Goal: Check status: Check status

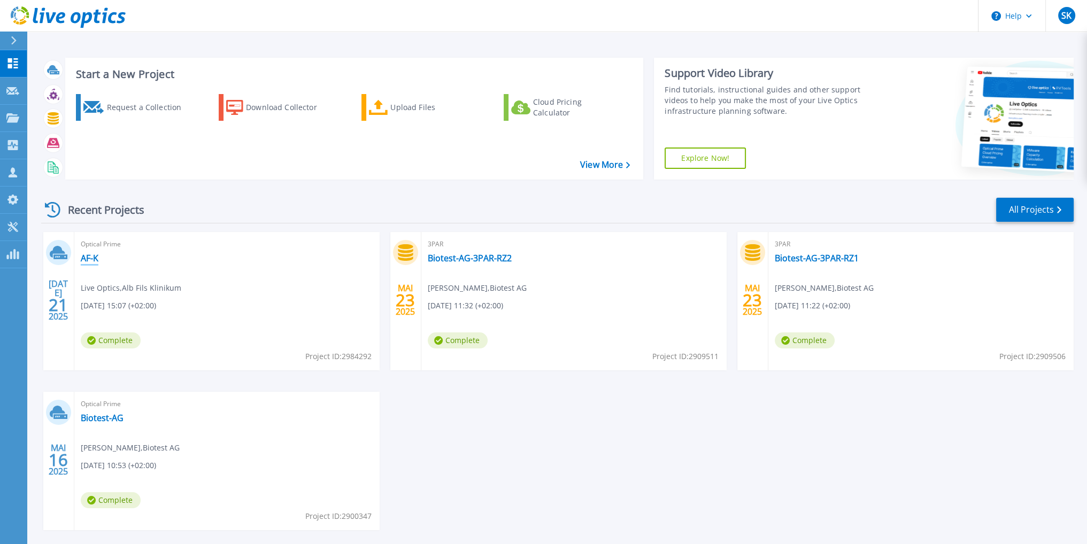
click at [97, 261] on link "AF-K" at bounding box center [90, 258] width 18 height 11
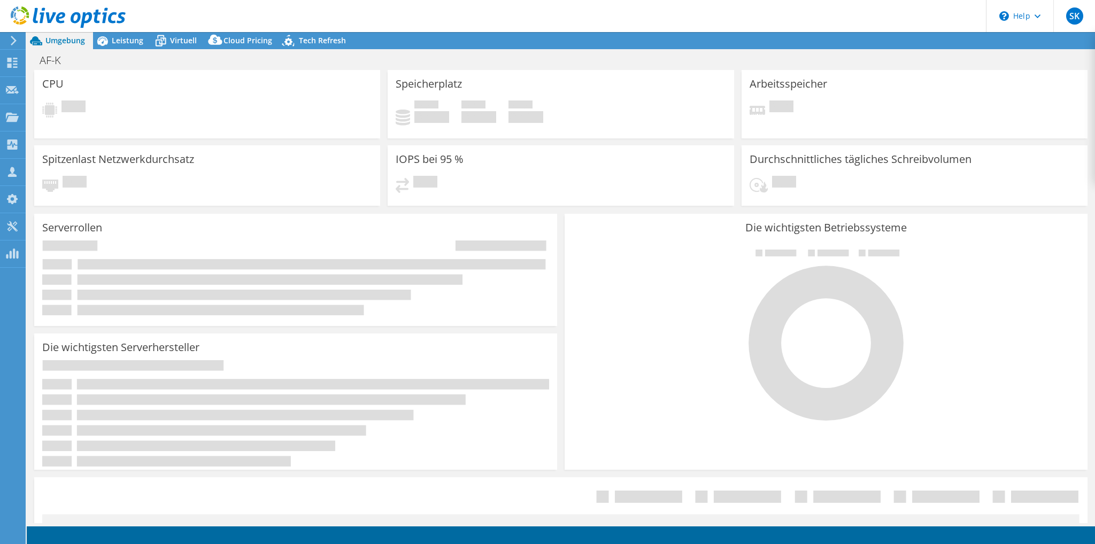
select select "USD"
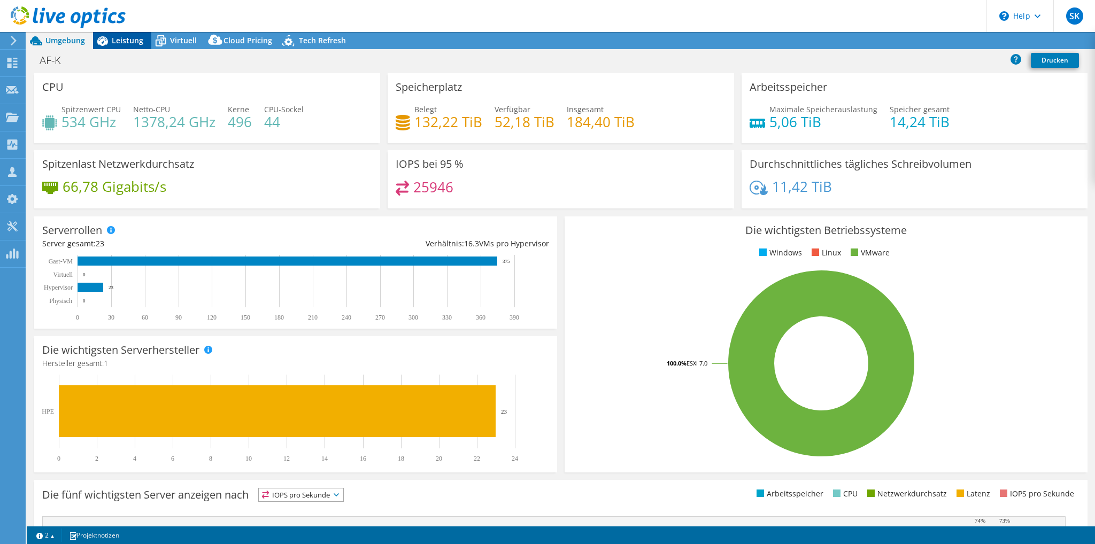
click at [139, 39] on span "Leistung" at bounding box center [128, 40] width 32 height 10
